Goal: Task Accomplishment & Management: Complete application form

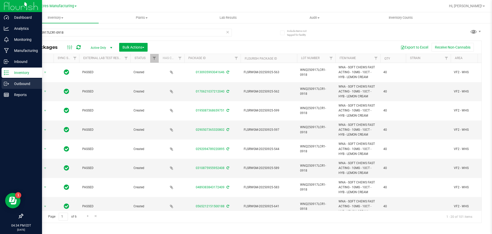
click at [14, 84] on p "Outbound" at bounding box center [24, 84] width 31 height 6
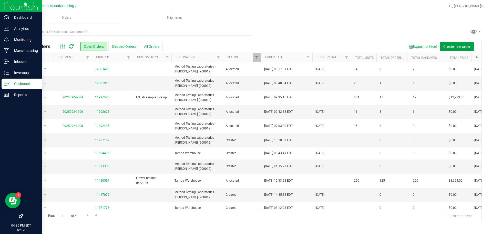
click at [452, 47] on span "Create new order" at bounding box center [457, 46] width 27 height 4
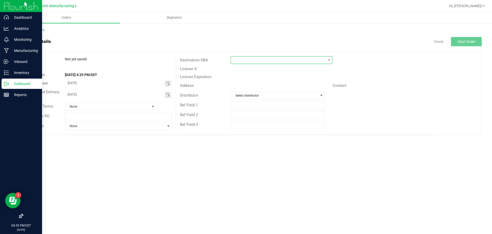
click at [269, 61] on span at bounding box center [278, 59] width 95 height 7
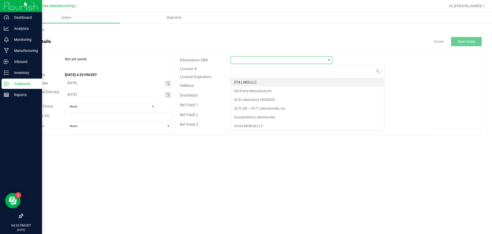
scroll to position [8, 102]
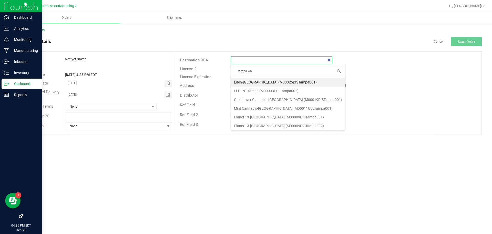
type input "tampa war"
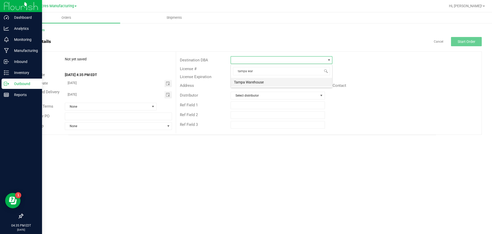
click at [245, 83] on li "Tampa Warehouse" at bounding box center [281, 82] width 101 height 9
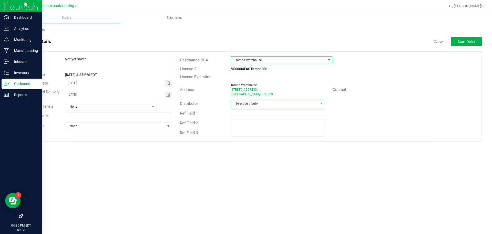
click at [252, 105] on span "Select distributor" at bounding box center [274, 103] width 87 height 7
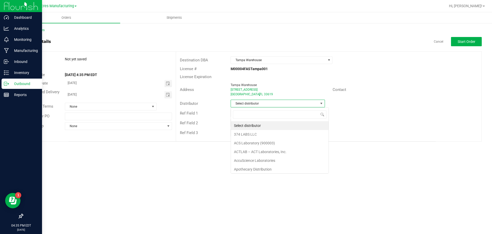
scroll to position [8, 94]
type input "para"
click at [257, 127] on li "Parallel - Wimauma" at bounding box center [278, 125] width 94 height 9
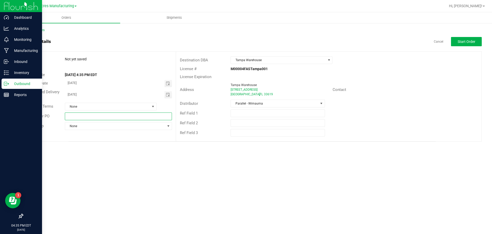
click at [85, 117] on input "text" at bounding box center [118, 116] width 107 height 8
type input "Flower and edibles [DATE]"
click at [476, 35] on div "Back to Orders Order details Cancel Start Order Order # Not yet saved Status Or…" at bounding box center [253, 85] width 460 height 114
click at [475, 39] on button "Start Order" at bounding box center [466, 41] width 31 height 9
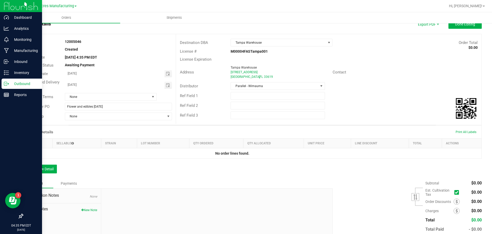
scroll to position [26, 0]
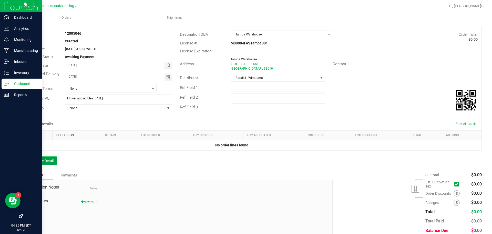
click at [52, 162] on button "Add New Detail" at bounding box center [40, 160] width 34 height 9
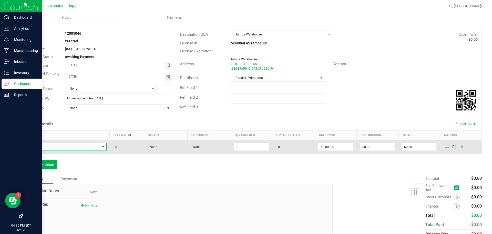
click at [78, 146] on span "NO DATA FOUND" at bounding box center [63, 146] width 74 height 7
type input "FD - FLOWER GREENHOUSE - 3.5G - HTM - HYB"
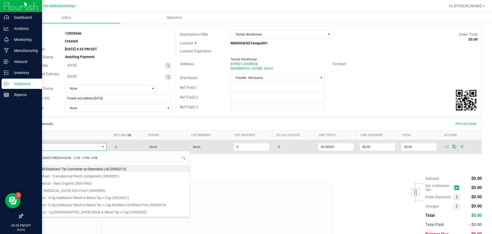
scroll to position [8, 79]
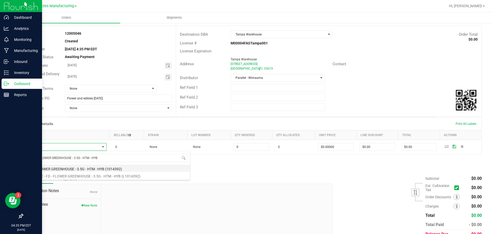
click at [66, 169] on li "FD - FLOWER GREENHOUSE - 3.5G - HTM - HYB (1014392)" at bounding box center [108, 167] width 164 height 7
type input "0 ea"
type input "$30.00000"
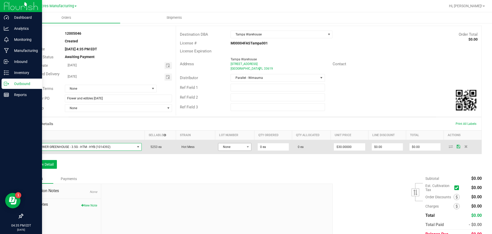
click at [243, 151] on td "None" at bounding box center [234, 147] width 39 height 14
click at [245, 149] on span at bounding box center [248, 146] width 6 height 7
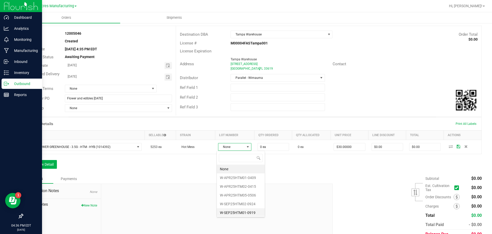
scroll to position [1, 0]
click at [242, 210] on li "W-SEP25HTM01-0919" at bounding box center [241, 211] width 48 height 9
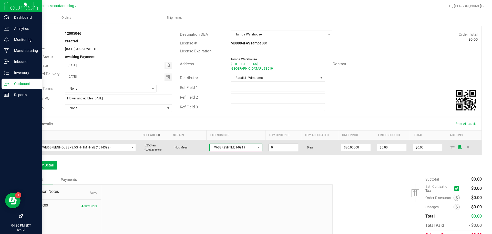
click at [286, 148] on input "0" at bounding box center [283, 147] width 29 height 7
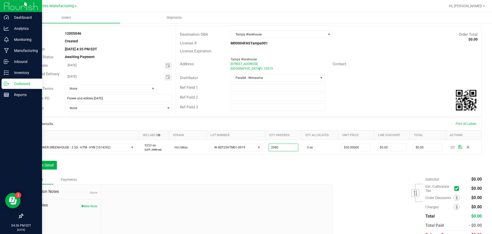
type input "2980 ea"
type input "$89,400.00"
click at [193, 167] on div "Order Details Print All Labels Item Sellable Strain Lot Number Qty Ordered Qty …" at bounding box center [253, 145] width 460 height 57
click at [50, 165] on button "Add New Detail" at bounding box center [40, 165] width 34 height 9
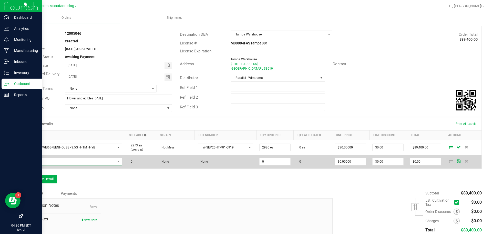
click at [117, 163] on span "NO DATA FOUND" at bounding box center [118, 161] width 6 height 7
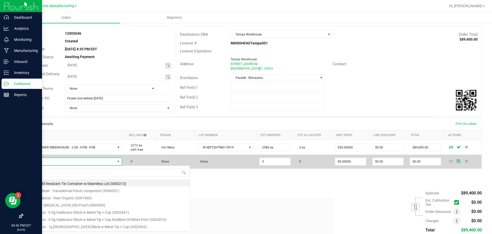
scroll to position [8, 94]
type input "FT - PRE-ROLL - 0.35G - 10CT - IND"
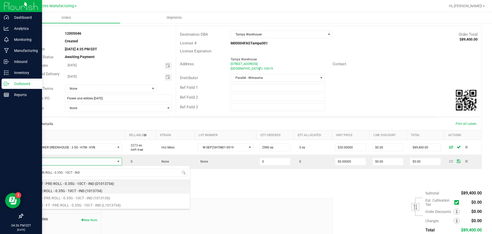
click at [89, 191] on li "FT - PRE-ROLL - 0.35G - 10CT - IND (1013734)" at bounding box center [108, 189] width 164 height 7
type input "0 ea"
type input "$42.00000"
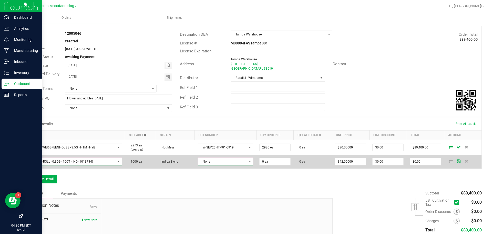
click at [214, 164] on span "None" at bounding box center [222, 161] width 48 height 7
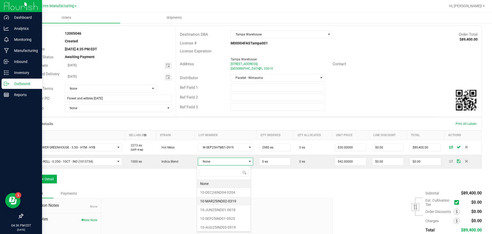
scroll to position [1, 0]
click at [216, 224] on li "10-AUG25IND05-0919" at bounding box center [224, 226] width 54 height 9
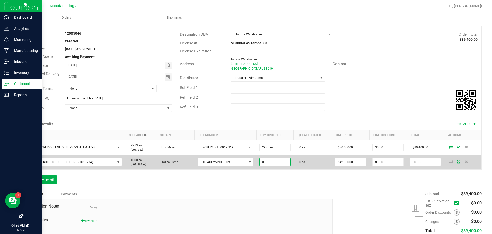
click at [267, 160] on input "0" at bounding box center [275, 161] width 31 height 7
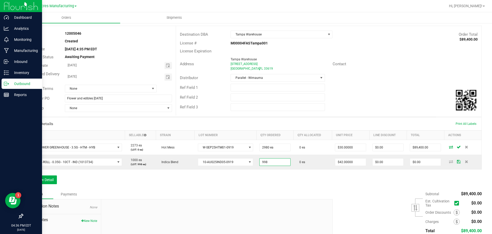
type input "998 ea"
type input "$41,916.00"
click at [224, 185] on div "Order Details Print All Labels Item Sellable Strain Lot Number Qty Ordered Qty …" at bounding box center [253, 153] width 460 height 72
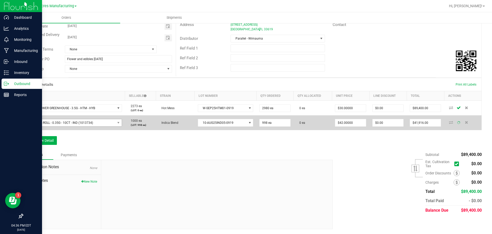
scroll to position [65, 0]
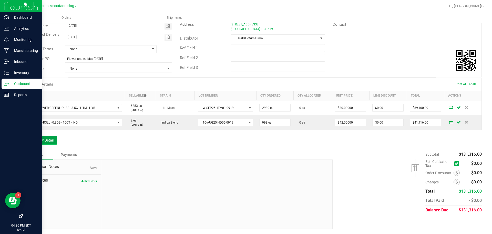
click at [46, 144] on button "Add New Detail" at bounding box center [40, 140] width 34 height 9
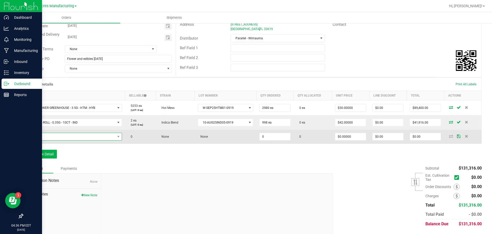
click at [88, 136] on span "NO DATA FOUND" at bounding box center [70, 136] width 89 height 7
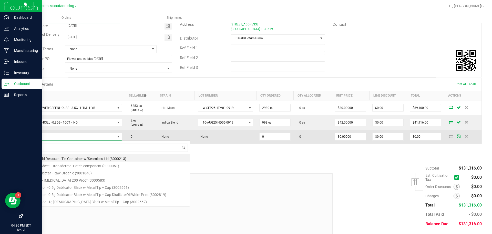
scroll to position [8, 94]
type input "FT - PRE-ROLL - 0.5G - 5CT - HTM - HYB"
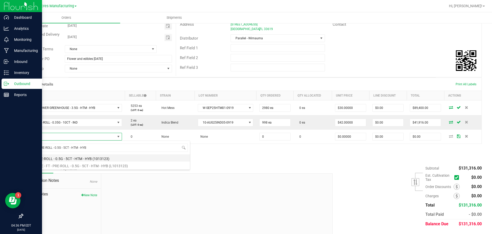
click at [68, 161] on li "FT - PRE-ROLL - 0.5G - 5CT - HTM - HYB (1013123)" at bounding box center [108, 157] width 164 height 7
type input "0 ea"
type input "$29.00000"
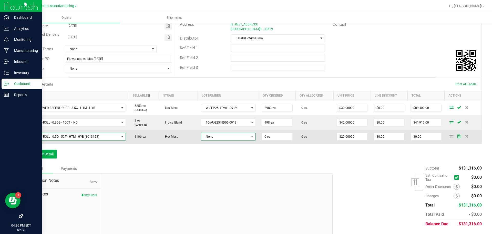
click at [204, 135] on span "None" at bounding box center [225, 136] width 48 height 7
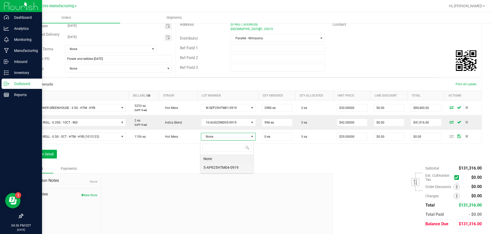
click at [228, 169] on li "5-APR25HTM04-0919" at bounding box center [227, 167] width 53 height 9
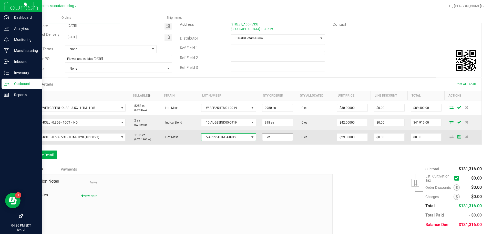
click at [278, 141] on span "0 ea" at bounding box center [277, 137] width 31 height 8
click at [277, 139] on input "0" at bounding box center [278, 136] width 30 height 7
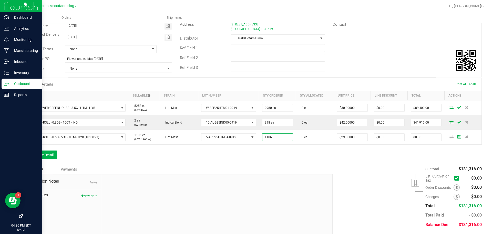
type input "1106 ea"
type input "$32,074.00"
click at [246, 171] on div "Notes Payments" at bounding box center [176, 169] width 306 height 10
click at [47, 155] on button "Add New Detail" at bounding box center [40, 154] width 34 height 9
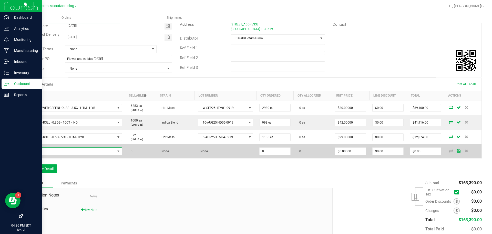
click at [108, 148] on span "NO DATA FOUND" at bounding box center [70, 150] width 89 height 7
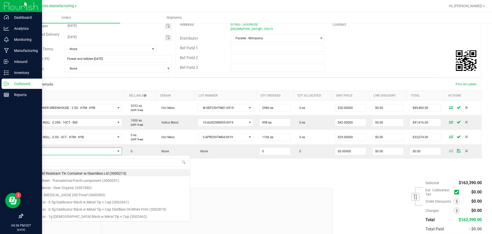
scroll to position [8, 94]
type input "FT - PRE-ROLL - 0.5G - 5CT - BLT - IND"
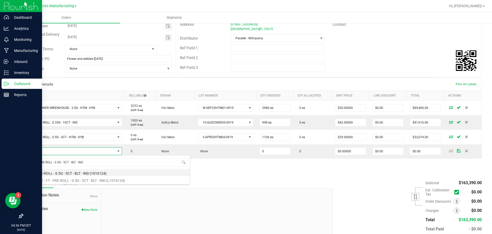
click at [72, 172] on li "FT - PRE-ROLL - 0.5G - 5CT - BLT - IND (1016124)" at bounding box center [108, 172] width 164 height 7
type input "0 ea"
type input "$29.00000"
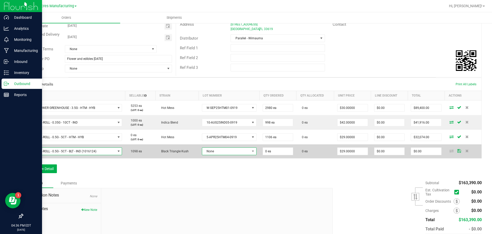
click at [244, 150] on span "None" at bounding box center [226, 150] width 48 height 7
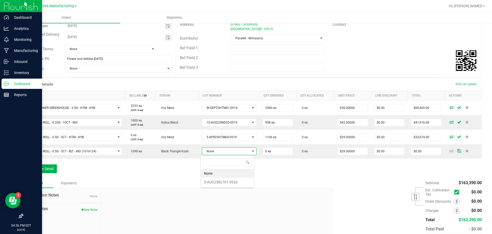
scroll to position [8, 53]
click at [229, 181] on li "5-AUG25BLT01-0920" at bounding box center [227, 181] width 53 height 9
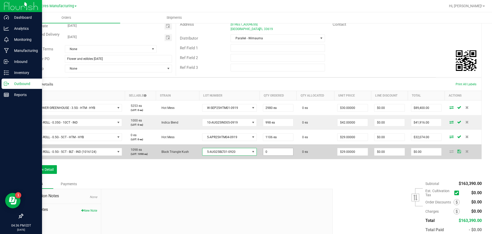
click at [268, 154] on input "0" at bounding box center [278, 151] width 30 height 7
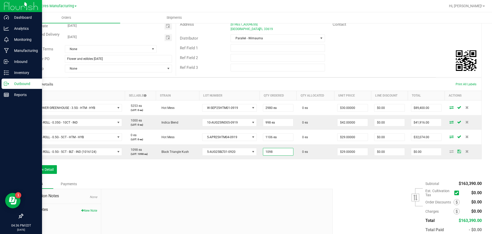
type input "1098 ea"
type input "$31,842.00"
click at [261, 160] on div "Order Details Print All Labels Item Sellable Strain Lot Number Qty Ordered Qty …" at bounding box center [253, 127] width 460 height 101
click at [36, 162] on div "Order Details Print All Labels Item Sellable Strain Lot Number Qty Ordered Qty …" at bounding box center [253, 127] width 460 height 101
drag, startPoint x: 39, startPoint y: 167, endPoint x: 10, endPoint y: 174, distance: 30.1
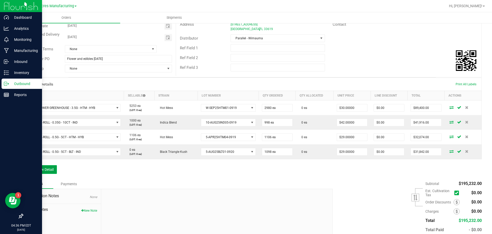
click at [39, 167] on button "Add New Detail" at bounding box center [40, 169] width 34 height 9
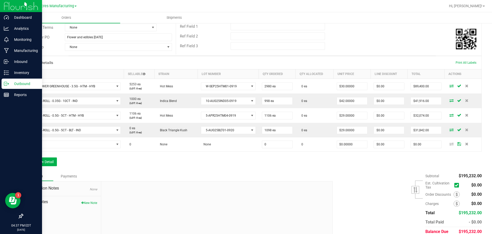
scroll to position [108, 0]
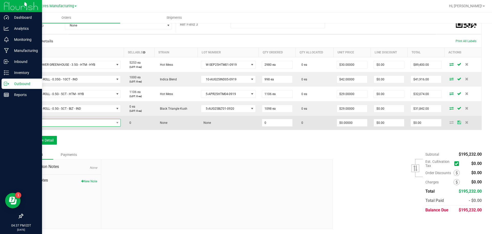
click at [85, 120] on span "NO DATA FOUND" at bounding box center [70, 122] width 88 height 7
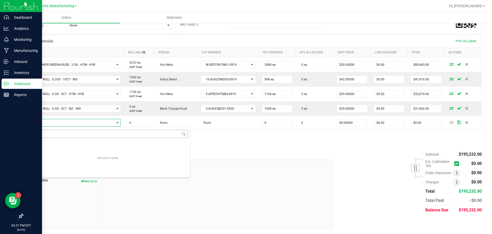
type input "FT - PRE-ROLL - 0.5G - 1CT - HTM - HYB"
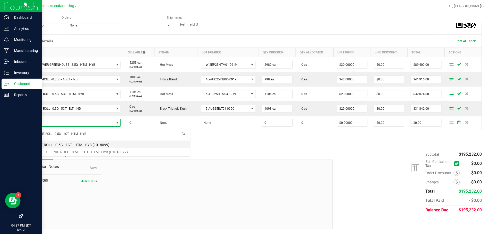
click at [93, 144] on li "FT - PRE-ROLL - 0.5G - 1CT - HTM - HYB (1018099)" at bounding box center [108, 143] width 164 height 7
type input "0 ea"
type input "$5.00000"
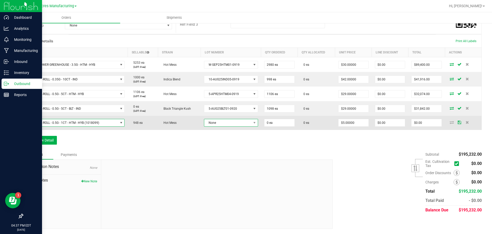
click at [227, 121] on span "None" at bounding box center [227, 122] width 47 height 7
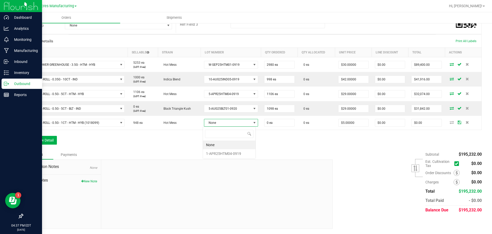
scroll to position [8, 53]
click at [233, 153] on li "1-APR25HTM04-0919" at bounding box center [229, 153] width 53 height 9
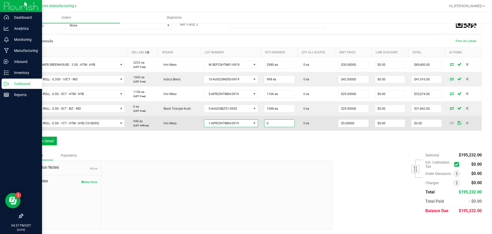
click at [265, 125] on input "0" at bounding box center [280, 123] width 30 height 7
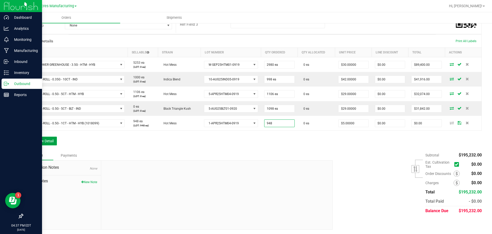
type input "948 ea"
type input "$4,740.00"
click at [49, 142] on button "Add New Detail" at bounding box center [40, 140] width 34 height 9
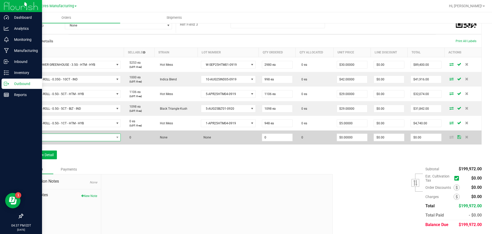
drag, startPoint x: 95, startPoint y: 134, endPoint x: 94, endPoint y: 141, distance: 6.7
click at [95, 134] on span "NO DATA FOUND" at bounding box center [70, 137] width 88 height 7
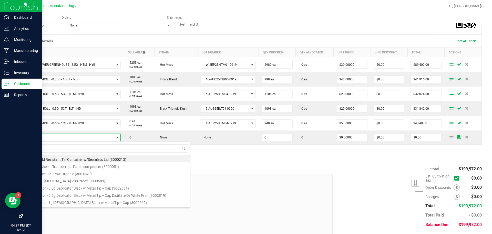
scroll to position [8, 93]
type input "FT - PRE-ROLL - 0.5G - 1CT - BLT - IND"
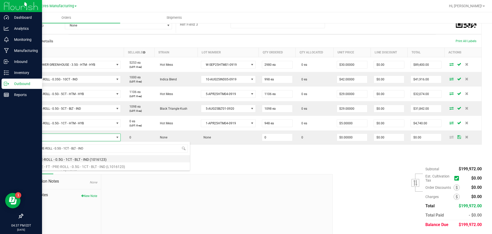
click at [86, 155] on li "FT - PRE-ROLL - 0.5G - 1CT - BLT - IND (1016123)" at bounding box center [108, 158] width 164 height 7
type input "0 ea"
type input "$5.00000"
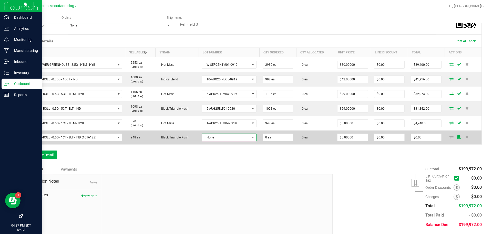
click at [212, 140] on span "None" at bounding box center [229, 137] width 55 height 8
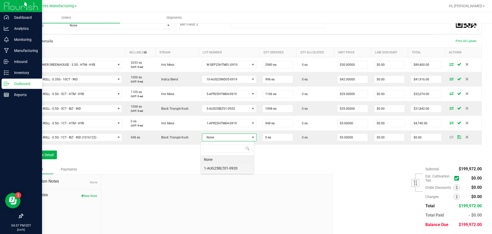
click at [220, 169] on li "1-AUG25BLT01-0920" at bounding box center [227, 168] width 53 height 9
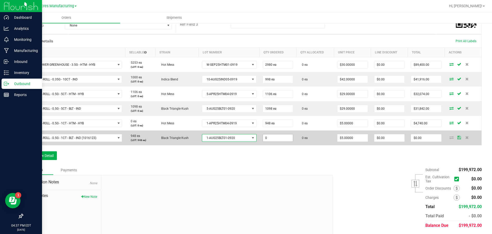
click at [267, 139] on input "0" at bounding box center [278, 137] width 30 height 7
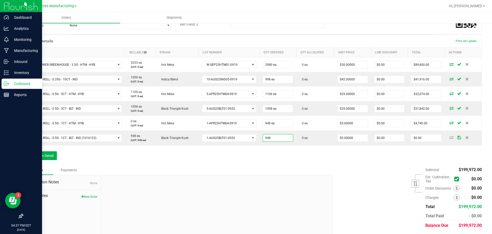
type input "948 ea"
type input "$4,740.00"
click at [209, 156] on div "Order Details Print All Labels Item Sellable Strain Lot Number Qty Ordered Qty …" at bounding box center [253, 99] width 460 height 131
click at [45, 154] on button "Add New Detail" at bounding box center [40, 155] width 34 height 9
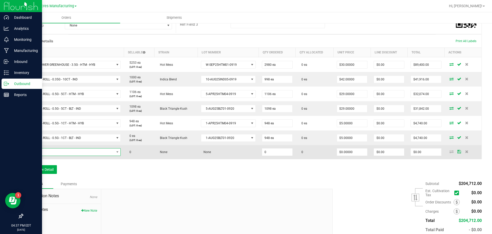
click at [90, 151] on span "NO DATA FOUND" at bounding box center [70, 151] width 88 height 7
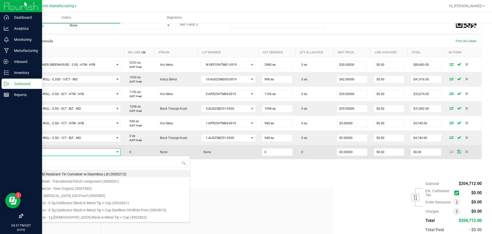
scroll to position [8, 93]
type input "WNA - SOFT CHEWS FAST ACTING - 10MG - 10CT - HYB - LEMON CREAM"
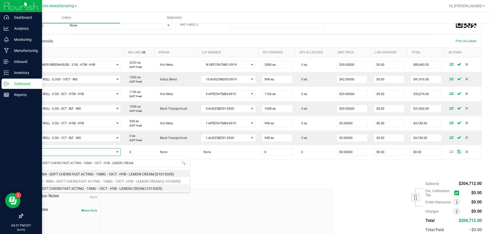
click at [71, 185] on li "WNA - SOFT CHEWS FAST ACTING - 10MG - 10CT - HYB - LEMON CREAM (1015305)" at bounding box center [108, 187] width 164 height 7
type input "0 ea"
type input "$29.00000"
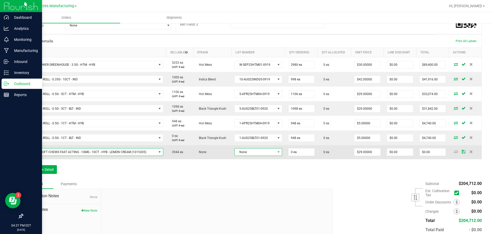
click at [264, 152] on span "None" at bounding box center [255, 151] width 41 height 7
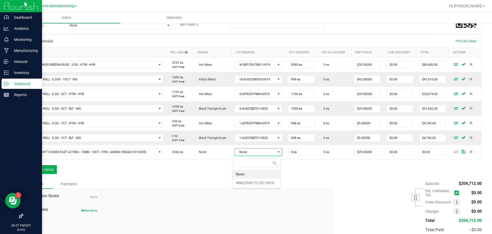
scroll to position [8, 46]
click at [256, 180] on li "WNQ250917LCR1-0918" at bounding box center [257, 182] width 48 height 9
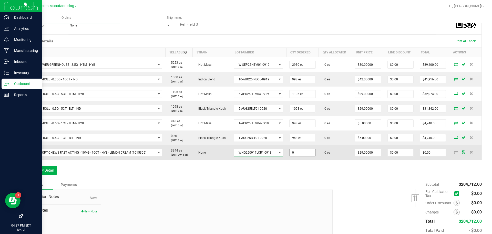
click at [305, 154] on input "0" at bounding box center [303, 152] width 26 height 7
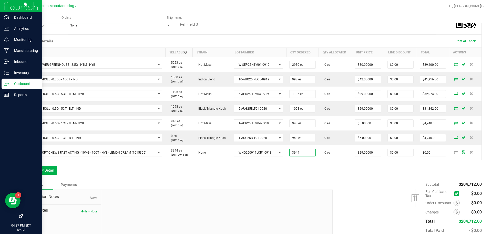
type input "3944 ea"
type input "$114,376.00"
click at [318, 181] on div "Notes Payments" at bounding box center [176, 185] width 306 height 10
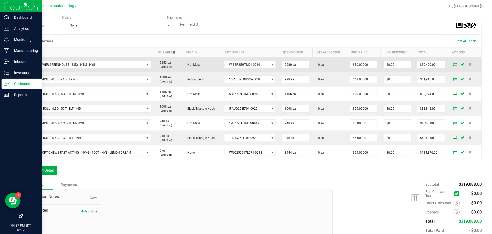
click at [450, 66] on td at bounding box center [465, 64] width 34 height 15
click at [453, 65] on icon at bounding box center [455, 64] width 4 height 3
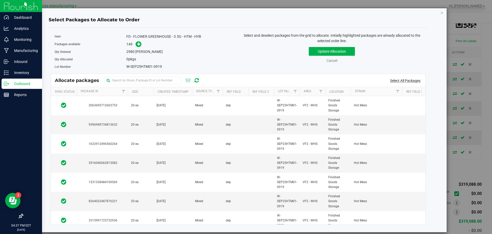
click at [392, 81] on link "Select All Packages" at bounding box center [405, 80] width 31 height 4
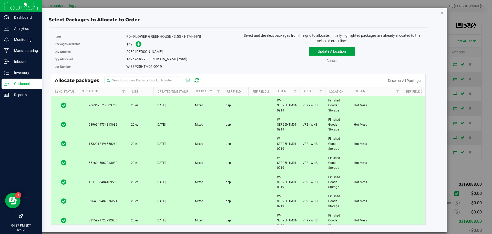
click at [344, 50] on button "Update Allocation" at bounding box center [332, 51] width 46 height 9
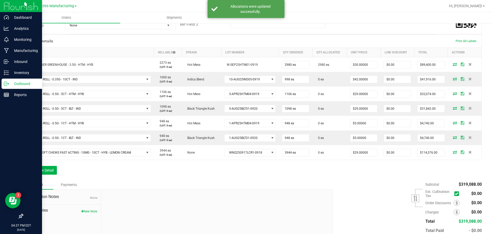
click at [453, 79] on icon at bounding box center [455, 78] width 4 height 3
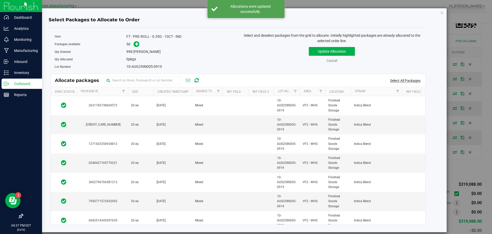
click at [417, 81] on link "Select All Packages" at bounding box center [405, 80] width 31 height 4
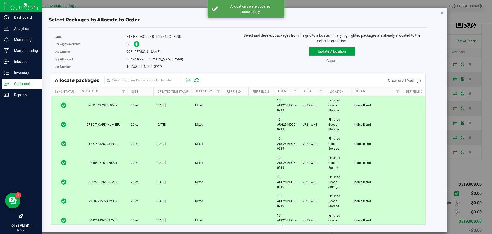
click at [350, 50] on button "Update Allocation" at bounding box center [332, 51] width 46 height 9
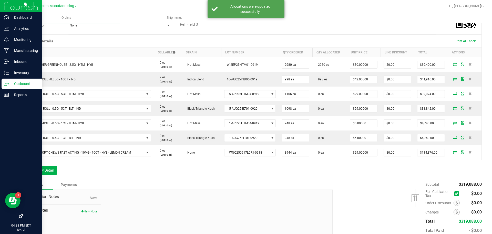
click at [453, 93] on icon at bounding box center [455, 93] width 4 height 3
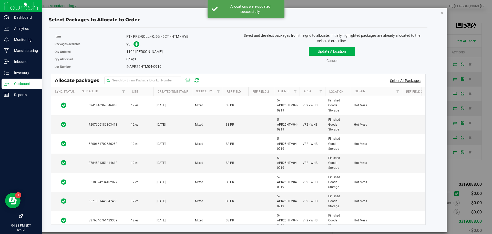
click at [413, 81] on link "Select All Packages" at bounding box center [405, 80] width 31 height 4
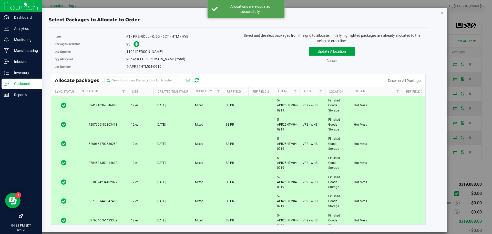
click at [350, 50] on button "Update Allocation" at bounding box center [332, 51] width 46 height 9
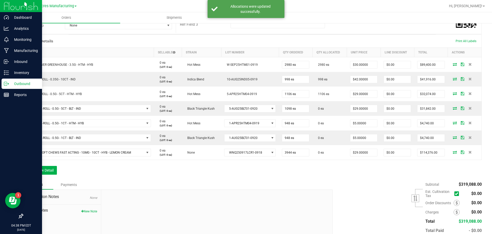
click at [453, 107] on icon at bounding box center [455, 107] width 4 height 3
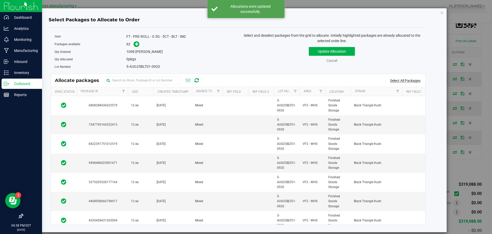
click at [417, 81] on link "Select All Packages" at bounding box center [405, 80] width 31 height 4
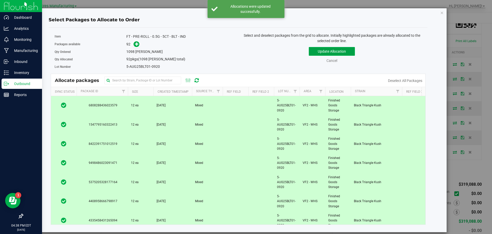
click at [332, 49] on button "Update Allocation" at bounding box center [332, 51] width 46 height 9
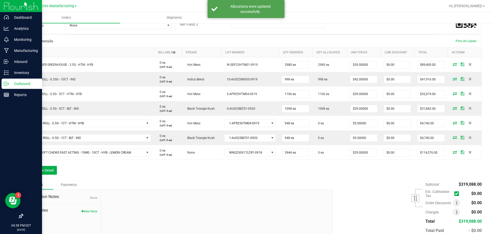
click at [453, 124] on icon at bounding box center [455, 122] width 4 height 3
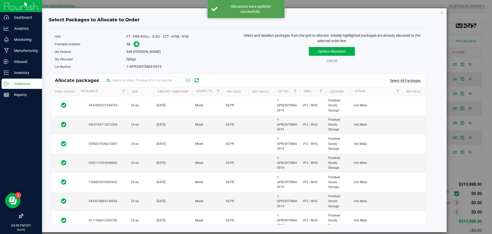
click at [402, 80] on link "Select All Packages" at bounding box center [405, 80] width 31 height 4
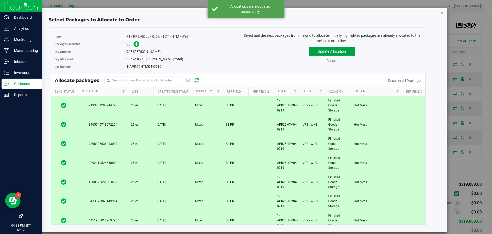
click at [325, 51] on button "Update Allocation" at bounding box center [332, 51] width 46 height 9
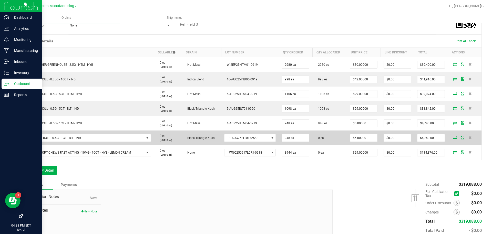
click at [453, 139] on icon at bounding box center [455, 137] width 4 height 3
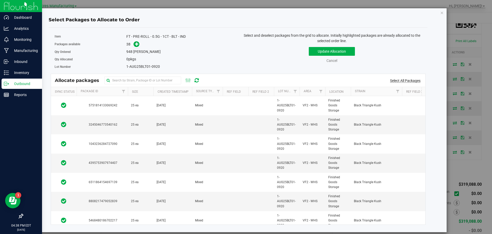
click at [403, 82] on link "Select All Packages" at bounding box center [405, 80] width 31 height 4
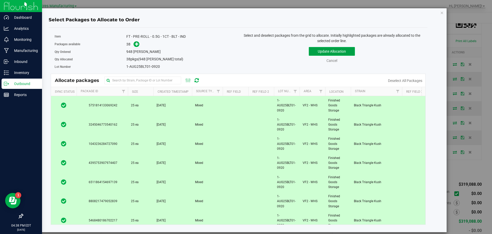
click at [351, 53] on button "Update Allocation" at bounding box center [332, 51] width 46 height 9
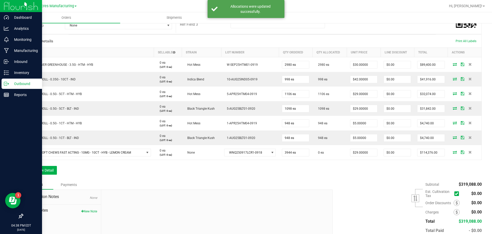
click at [453, 153] on icon at bounding box center [455, 151] width 4 height 3
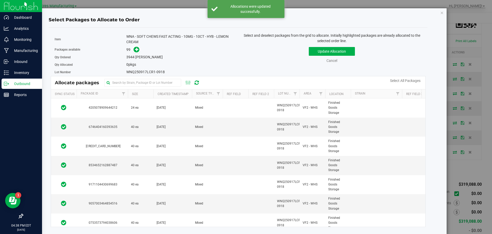
click at [395, 80] on link "Select All Packages" at bounding box center [405, 80] width 31 height 4
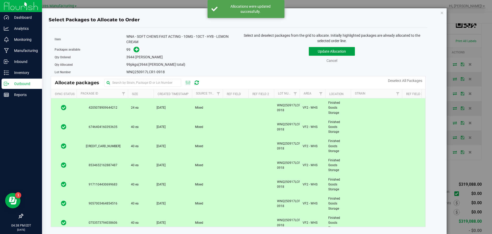
click at [343, 51] on button "Update Allocation" at bounding box center [332, 51] width 46 height 9
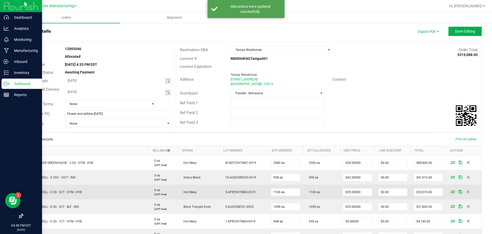
scroll to position [0, 0]
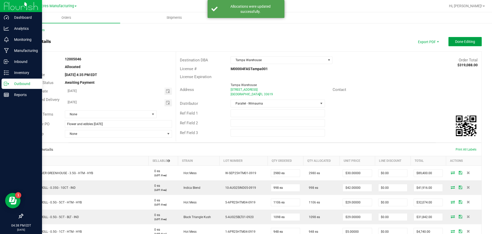
click at [456, 40] on span "Done Editing" at bounding box center [466, 41] width 20 height 4
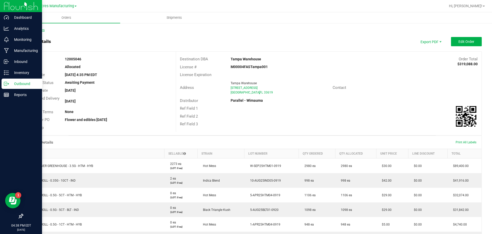
click at [35, 31] on link "Back to Orders" at bounding box center [34, 30] width 22 height 4
